Goal: Task Accomplishment & Management: Use online tool/utility

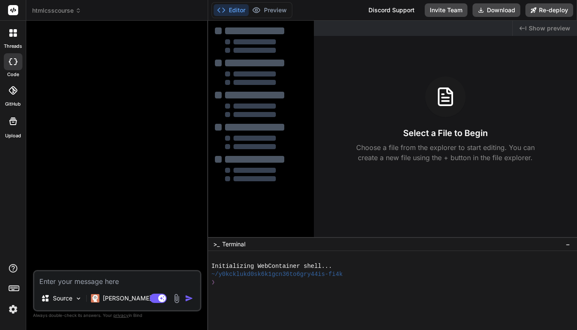
type textarea "x"
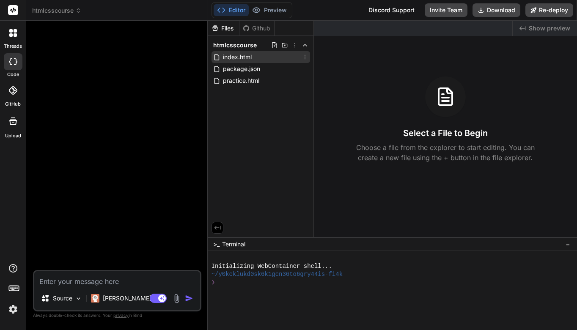
click at [240, 58] on span "index.html" at bounding box center [237, 57] width 30 height 10
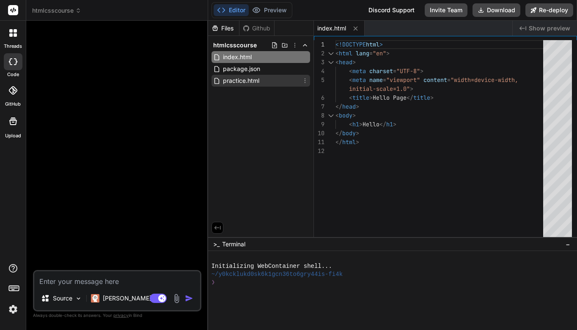
click at [251, 82] on span "practice.html" at bounding box center [241, 81] width 38 height 10
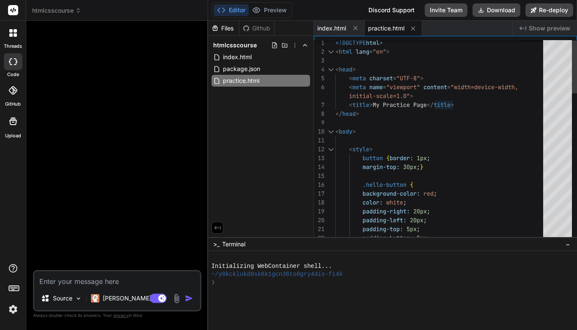
click at [482, 114] on div "</ head >" at bounding box center [441, 114] width 213 height 9
click at [478, 103] on div "< title > My Practice Page </ title >" at bounding box center [441, 105] width 213 height 9
click at [488, 109] on div "< title > My Practice Page </ title >" at bounding box center [441, 105] width 213 height 9
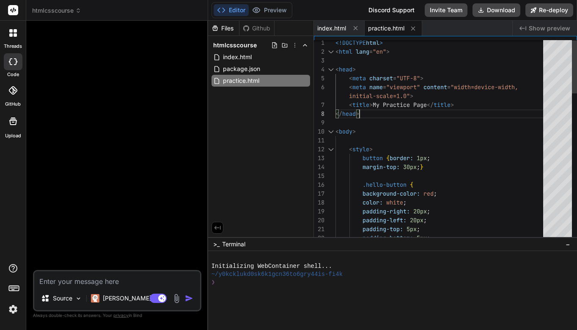
scroll to position [71, 0]
click at [464, 105] on div "< title > My Practice Page </ title >" at bounding box center [441, 105] width 213 height 9
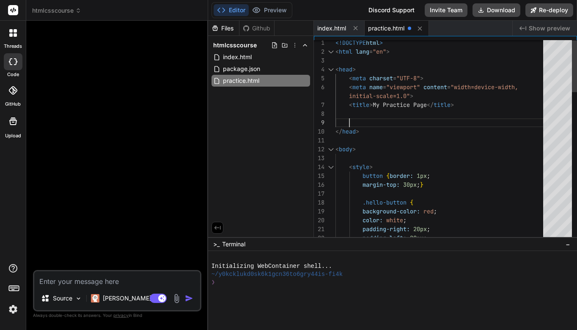
scroll to position [0, 0]
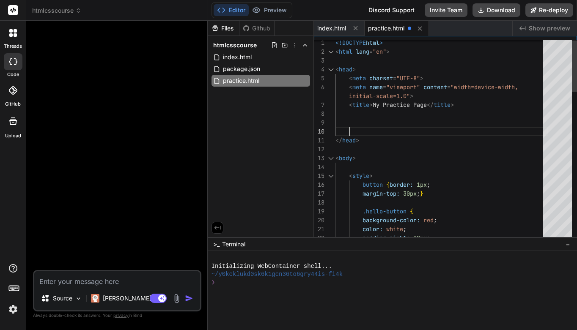
click at [361, 116] on div at bounding box center [441, 114] width 213 height 9
click at [351, 117] on div at bounding box center [441, 114] width 213 height 9
click at [354, 117] on div at bounding box center [441, 114] width 213 height 9
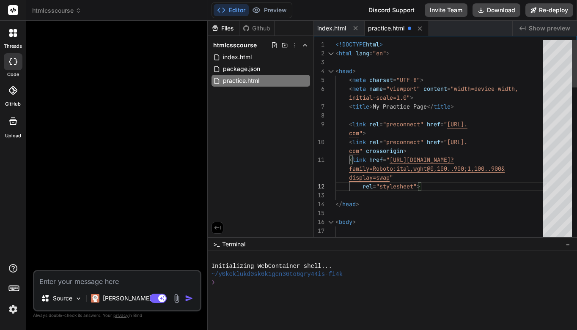
click at [473, 103] on div "< title > My Practice Page </ title >" at bounding box center [441, 106] width 213 height 9
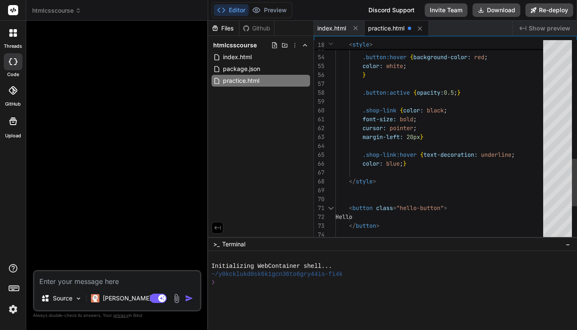
click at [454, 112] on div ".shop-link { color: black ;" at bounding box center [441, 110] width 213 height 9
click at [450, 109] on div ".shop-link { color: black ;" at bounding box center [441, 110] width 213 height 9
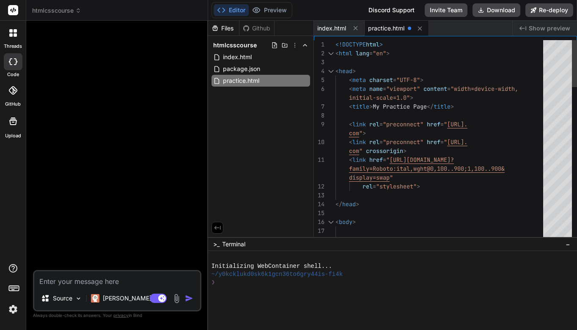
click at [335, 45] on span "<!DOCTYPE" at bounding box center [350, 45] width 30 height 8
click at [335, 44] on span "<!DOCTYPE" at bounding box center [350, 45] width 30 height 8
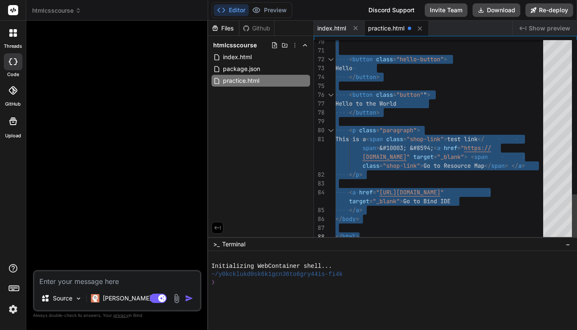
drag, startPoint x: 335, startPoint y: 44, endPoint x: 437, endPoint y: 258, distance: 236.8
click at [437, 258] on div "Files Github htmlcsscourse index.html package.json practice.html index.html pra…" at bounding box center [392, 176] width 369 height 310
type textarea ".shop-link:hover {text-decoration: underline; color: blue;} </style> <button cl…"
click at [499, 84] on div at bounding box center [441, 86] width 213 height 9
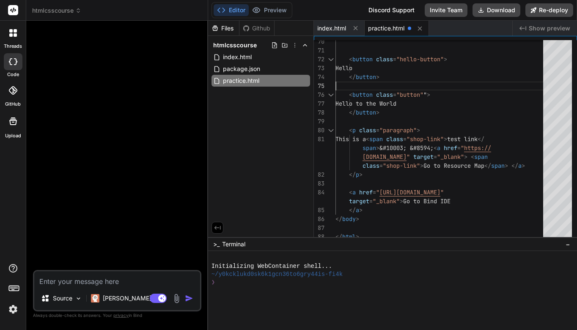
scroll to position [80, 0]
click at [274, 45] on icon at bounding box center [274, 45] width 7 height 7
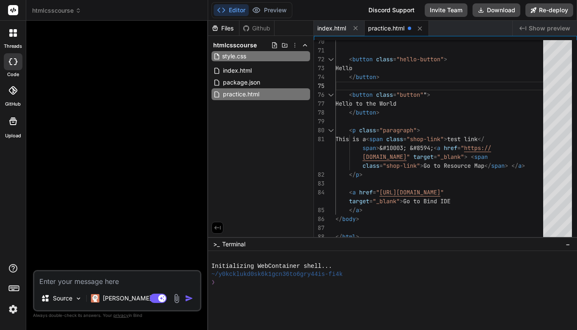
type input "style.css"
click at [264, 128] on div "Files Github htmlcsscourse style.css index.html package.json practice.html" at bounding box center [261, 129] width 106 height 217
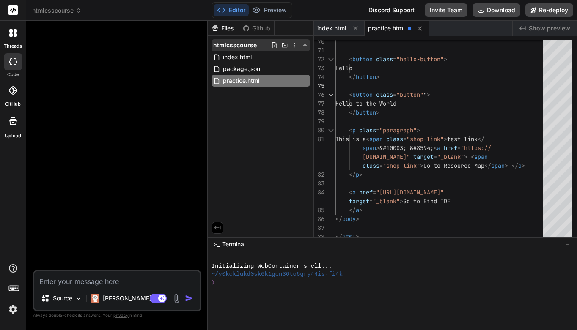
click at [275, 46] on icon at bounding box center [274, 45] width 7 height 7
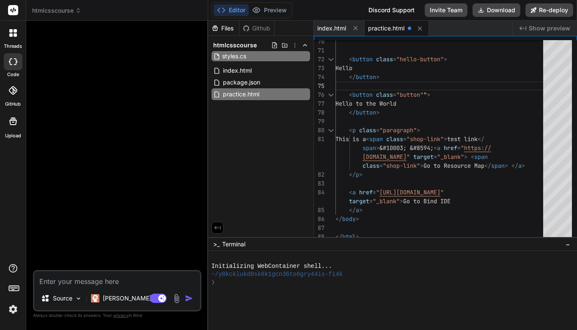
type input "styles.css"
click at [276, 58] on input "styles.css" at bounding box center [268, 56] width 93 height 10
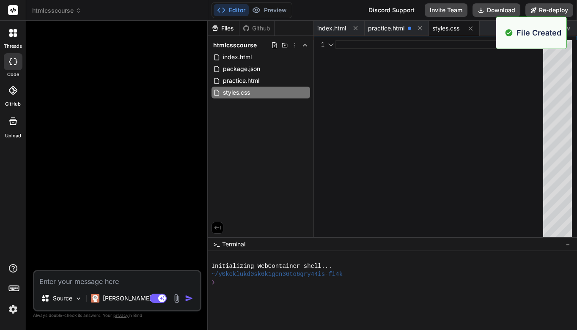
scroll to position [0, 0]
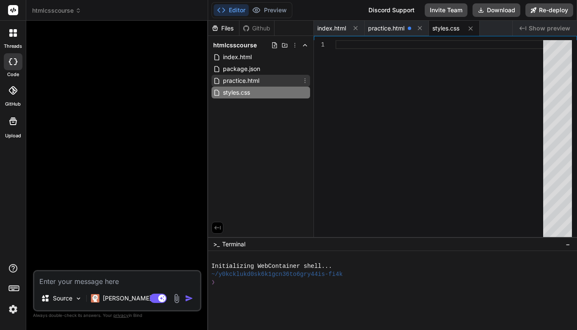
click at [256, 80] on span "practice.html" at bounding box center [241, 81] width 38 height 10
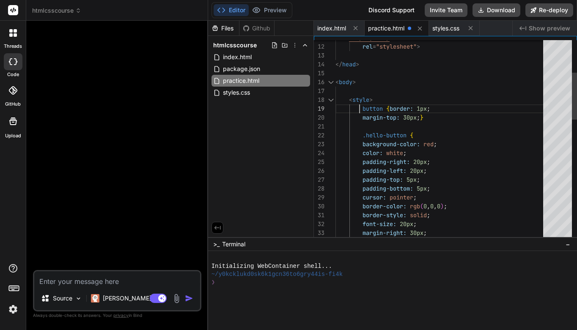
scroll to position [27, 0]
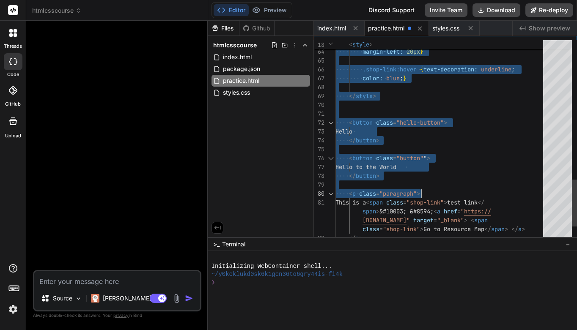
type textarea "<body> <style> button {border: 1px; margin-top: 30px;} .hello-button { backgrou…"
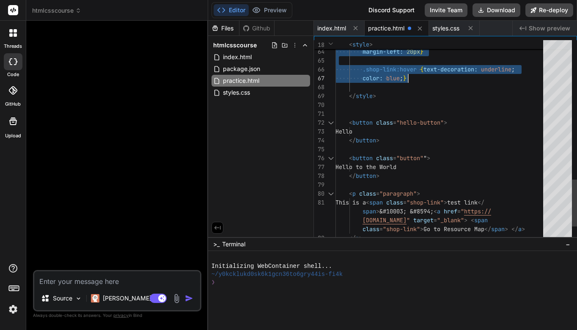
drag, startPoint x: 361, startPoint y: 109, endPoint x: 417, endPoint y: 75, distance: 65.1
click at [262, 94] on div "styles.css" at bounding box center [260, 93] width 99 height 12
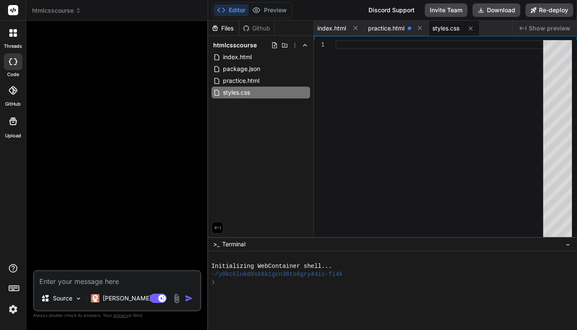
click at [348, 46] on div at bounding box center [441, 44] width 213 height 9
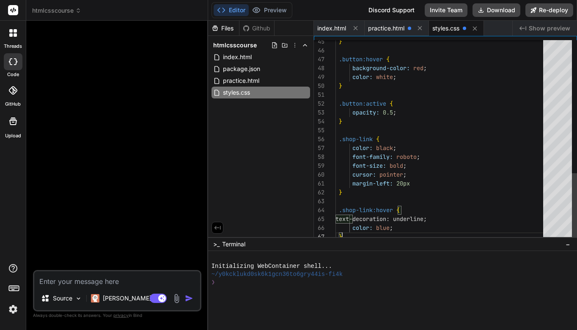
scroll to position [53, 0]
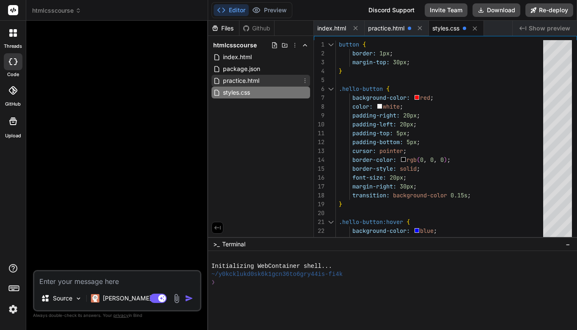
click at [260, 82] on span "practice.html" at bounding box center [241, 81] width 38 height 10
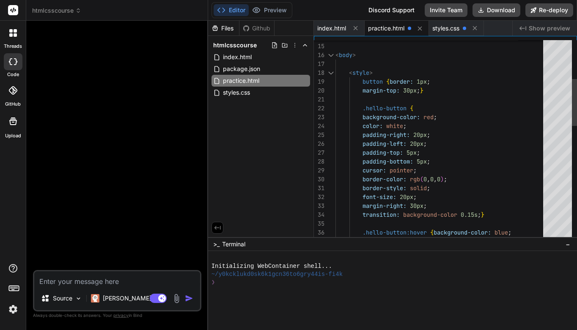
scroll to position [27, 0]
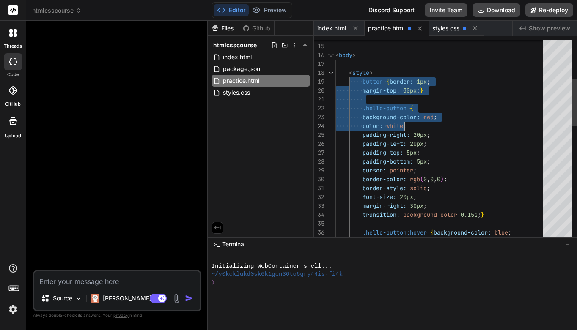
drag, startPoint x: 350, startPoint y: 73, endPoint x: 363, endPoint y: 84, distance: 17.4
click at [403, 121] on div "< style > </ head > < body > button { border: 1px ; margin-top: 30px ; } .hello…" at bounding box center [441, 303] width 213 height 861
click at [350, 71] on span "<" at bounding box center [350, 73] width 3 height 8
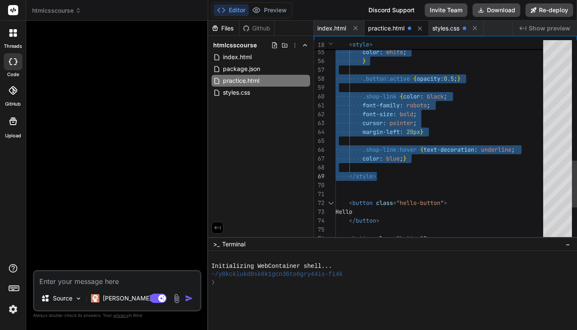
drag, startPoint x: 350, startPoint y: 71, endPoint x: 434, endPoint y: 173, distance: 132.2
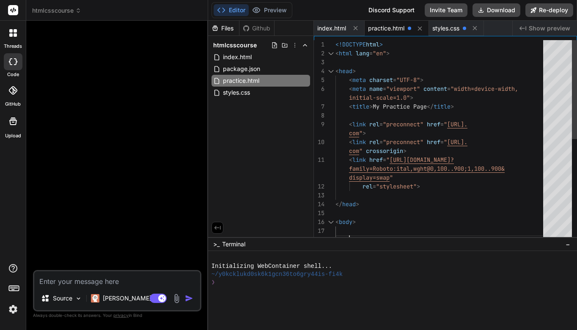
click at [462, 110] on div "< title > My Practice Page </ title >" at bounding box center [441, 106] width 213 height 9
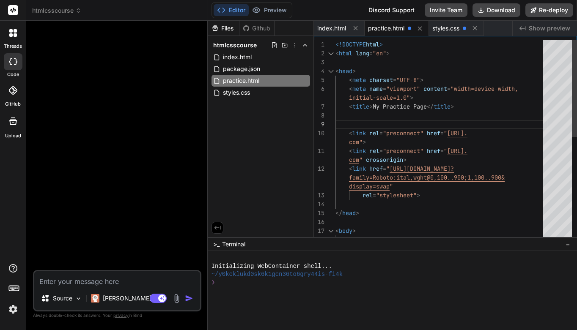
click at [362, 122] on div at bounding box center [441, 124] width 213 height 9
click at [359, 123] on div at bounding box center [441, 124] width 213 height 9
click at [543, 118] on div at bounding box center [441, 115] width 213 height 9
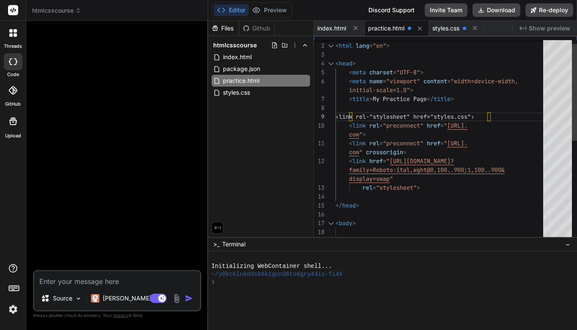
click at [507, 118] on div "‹link rel-"stylesheet" href="styles.css"›" at bounding box center [441, 116] width 213 height 9
click at [389, 121] on span "‹link rel-"stylesheet" href="styles.css"›" at bounding box center [404, 116] width 139 height 9
click at [390, 118] on span "‹link rel-"stylesheet" href="styles.css"›" at bounding box center [404, 117] width 139 height 8
click at [406, 114] on span "‹link rel-"stylesheet" href="styles.css"›" at bounding box center [404, 117] width 139 height 8
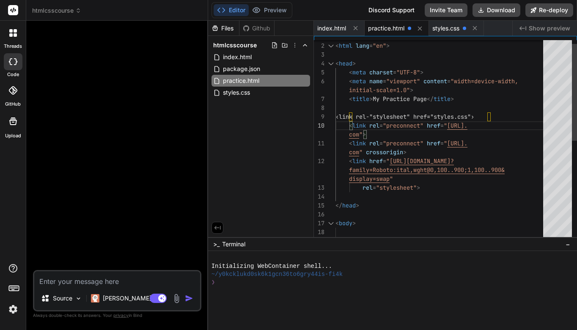
scroll to position [80, 0]
click at [406, 114] on span "‹link rel-"stylesheet" href="styles.css"›" at bounding box center [404, 117] width 139 height 8
click at [382, 115] on span "‹link rel-"stylesheet" href="styles.css"›" at bounding box center [404, 117] width 139 height 8
click at [540, 195] on div at bounding box center [441, 196] width 213 height 9
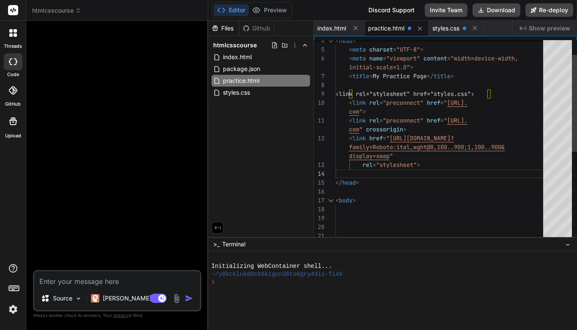
click at [508, 92] on div "‹link rel="stylesheet" href="styles.css"›" at bounding box center [441, 94] width 213 height 9
click at [506, 90] on div "‹link rel="stylesheet" href="styles.css"›" at bounding box center [441, 94] width 213 height 9
click at [467, 106] on span "[URL]." at bounding box center [457, 103] width 20 height 8
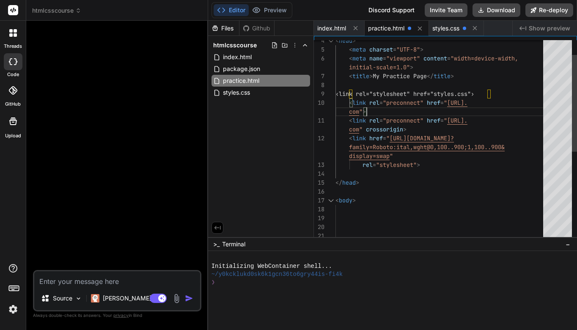
click at [467, 93] on span "‹link rel="stylesheet" href="styles.css"›" at bounding box center [404, 94] width 139 height 8
click at [499, 92] on div "‹link rel="stylesheet" href="styles.css"›" at bounding box center [441, 94] width 213 height 9
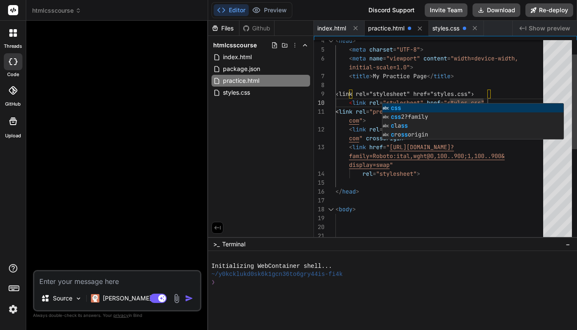
click at [525, 93] on div "‹link rel="stylesheet" href="styles.css"›" at bounding box center [441, 94] width 213 height 9
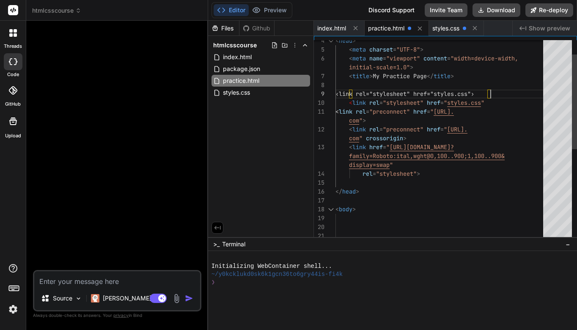
click at [495, 105] on div "< link rel = "stylesheet" href = " styles.css "" at bounding box center [441, 103] width 213 height 9
click at [488, 104] on div "< link rel = "stylesheet" href = " styles.css "" at bounding box center [441, 103] width 213 height 9
click at [484, 103] on span """ at bounding box center [482, 103] width 3 height 8
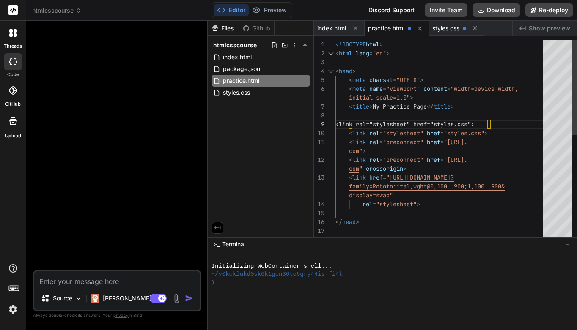
scroll to position [80, 0]
drag, startPoint x: 348, startPoint y: 123, endPoint x: 501, endPoint y: 119, distance: 153.1
click at [501, 119] on div "< body > </ head > display=swap " rel = "stylesheet" > com " crossorigin > < li…" at bounding box center [441, 253] width 213 height 426
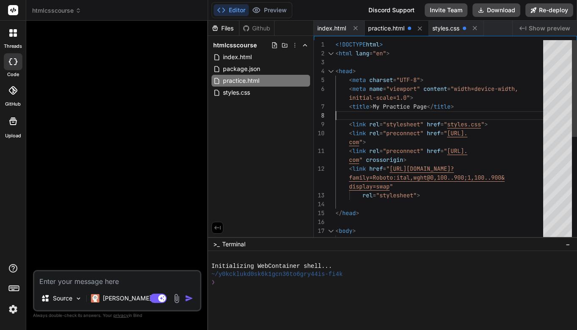
scroll to position [71, 0]
click at [493, 122] on div "< link rel = "stylesheet" href = " styles.css " >" at bounding box center [441, 124] width 213 height 9
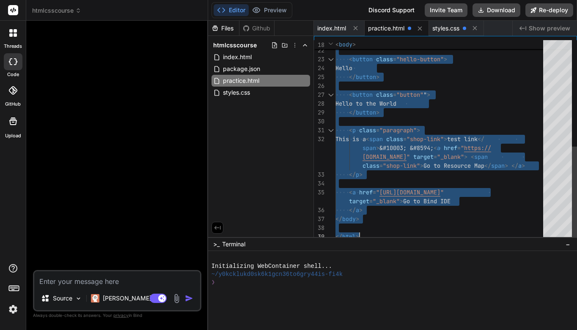
drag, startPoint x: 335, startPoint y: 44, endPoint x: 429, endPoint y: 239, distance: 217.1
type textarea "<button class="button""> Hello to the World </button> <p class="paragraph"> Thi…"
click at [481, 108] on div "Hello to the World" at bounding box center [441, 103] width 213 height 9
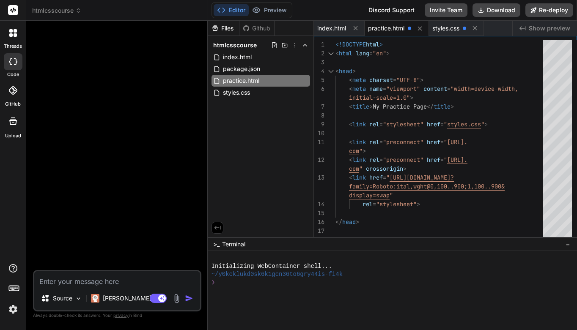
click at [284, 134] on div "Files Github htmlcsscourse index.html package.json practice.html styles.css" at bounding box center [261, 129] width 106 height 217
click at [278, 136] on div "Files Github htmlcsscourse index.html package.json practice.html styles.css" at bounding box center [261, 129] width 106 height 217
click at [493, 9] on button "Download" at bounding box center [496, 10] width 48 height 14
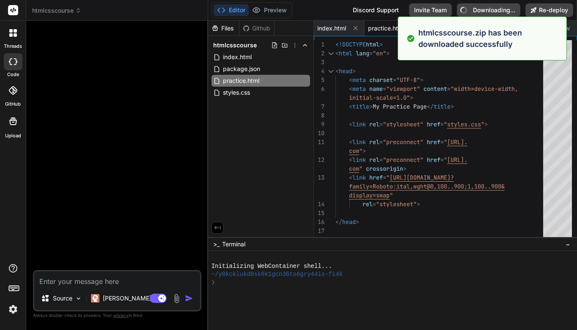
type textarea "x"
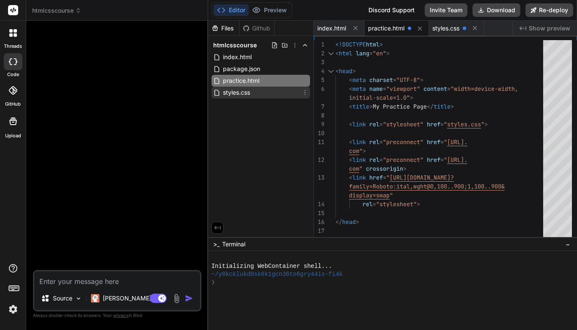
click at [247, 90] on span "styles.css" at bounding box center [236, 93] width 29 height 10
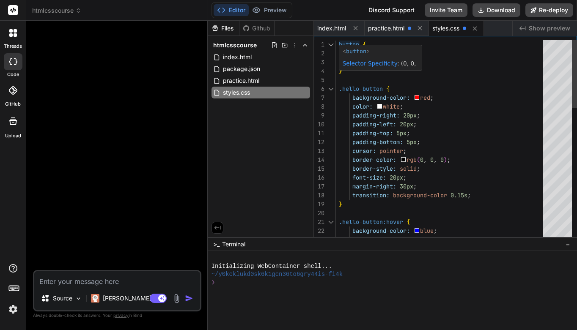
click at [339, 44] on span "button" at bounding box center [349, 45] width 20 height 8
click at [337, 44] on span at bounding box center [336, 45] width 3 height 8
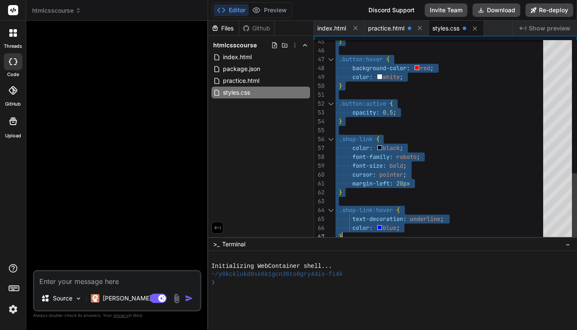
drag, startPoint x: 337, startPoint y: 44, endPoint x: 445, endPoint y: 246, distance: 228.9
click at [241, 81] on span "practice.html" at bounding box center [241, 81] width 38 height 10
type textarea "</p> <a href="[URL][DOMAIN_NAME]" target="_blank"> Go to Bind IDE </a> </body> …"
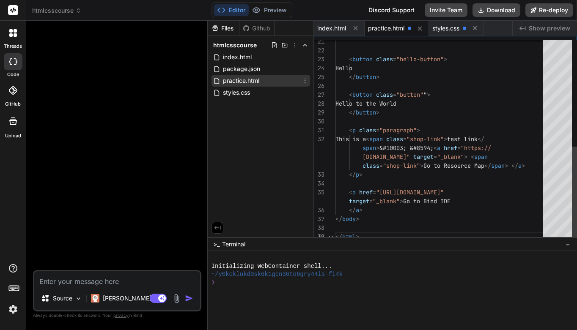
scroll to position [62, 0]
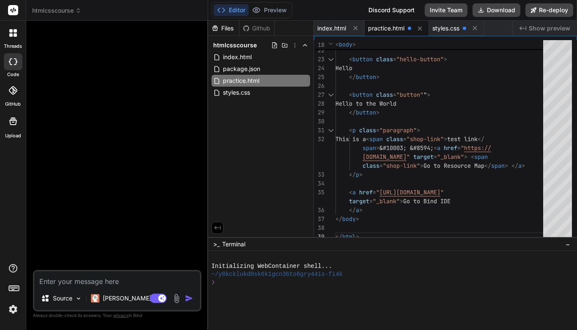
click at [261, 110] on div "Files Github htmlcsscourse index.html package.json practice.html styles.css" at bounding box center [261, 129] width 106 height 217
